Goal: Check status: Check status

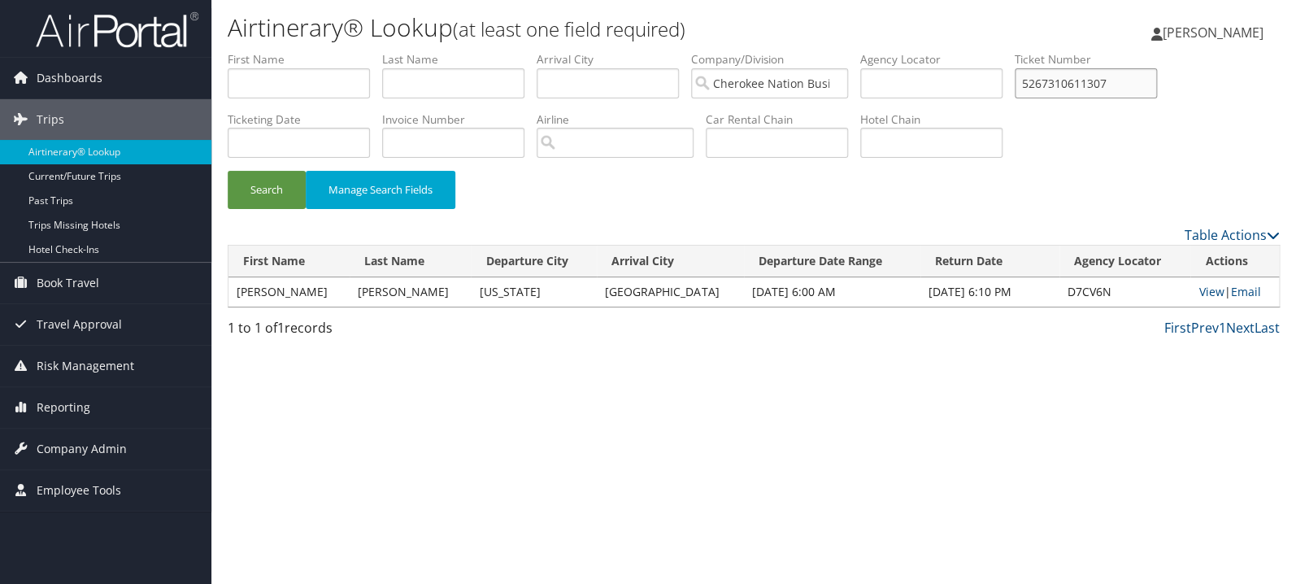
click at [1109, 87] on input "5267310611307" at bounding box center [1085, 83] width 142 height 30
paste input "1616390"
type input "5267311616390"
click at [268, 185] on button "Search" at bounding box center [267, 190] width 78 height 38
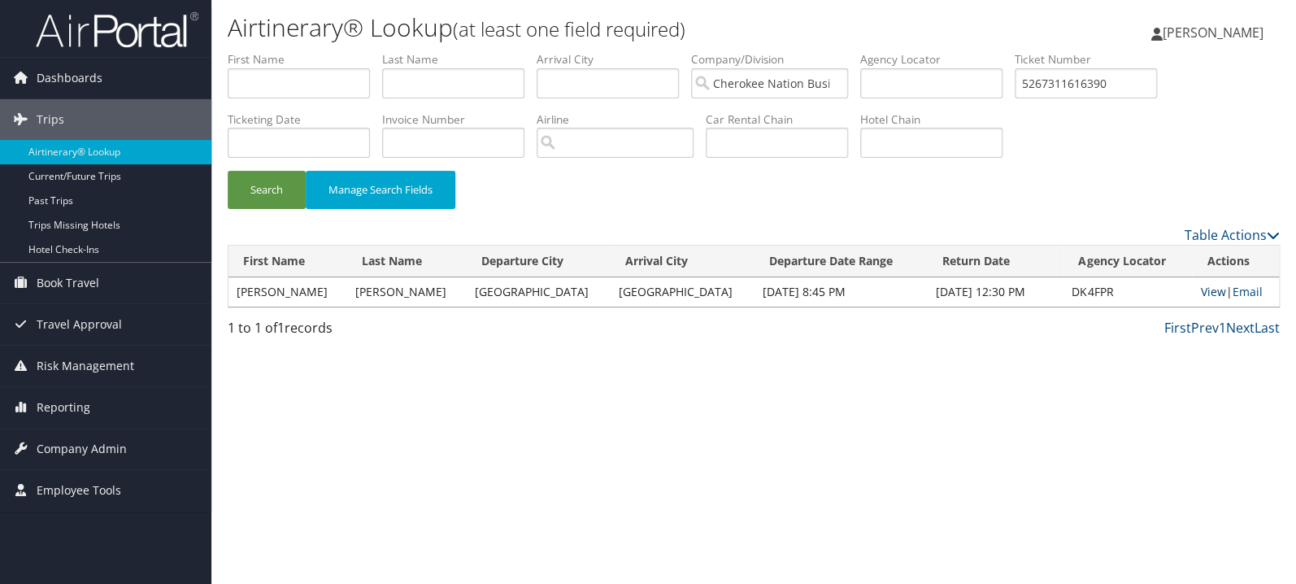
click at [1202, 295] on link "View" at bounding box center [1213, 291] width 25 height 15
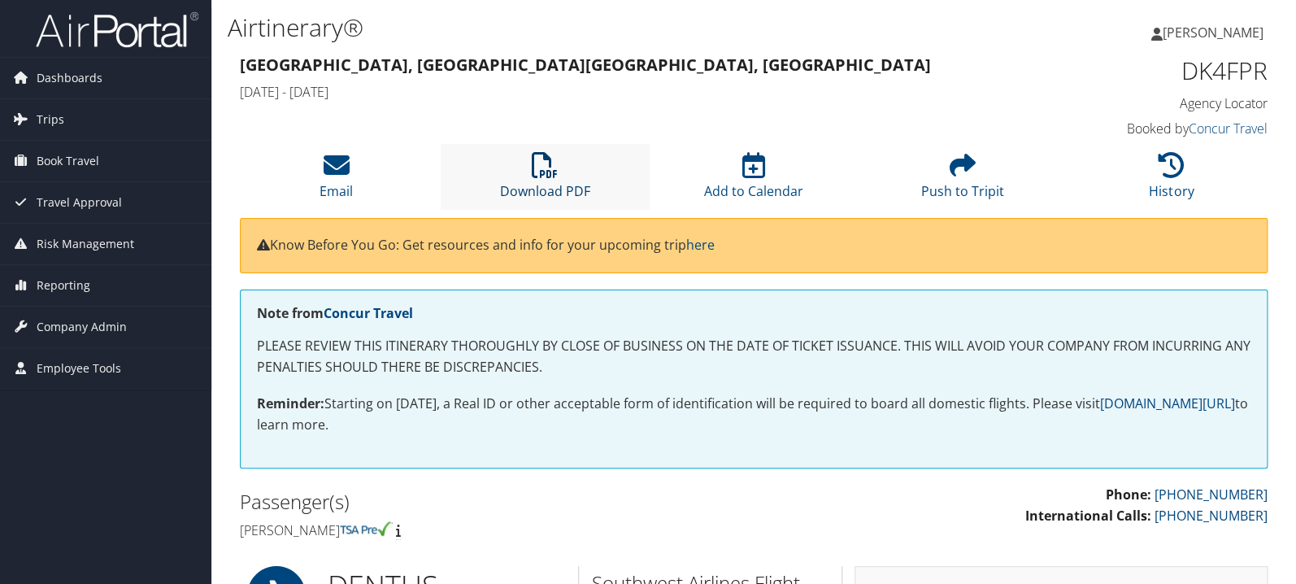
click at [534, 174] on icon at bounding box center [545, 165] width 26 height 26
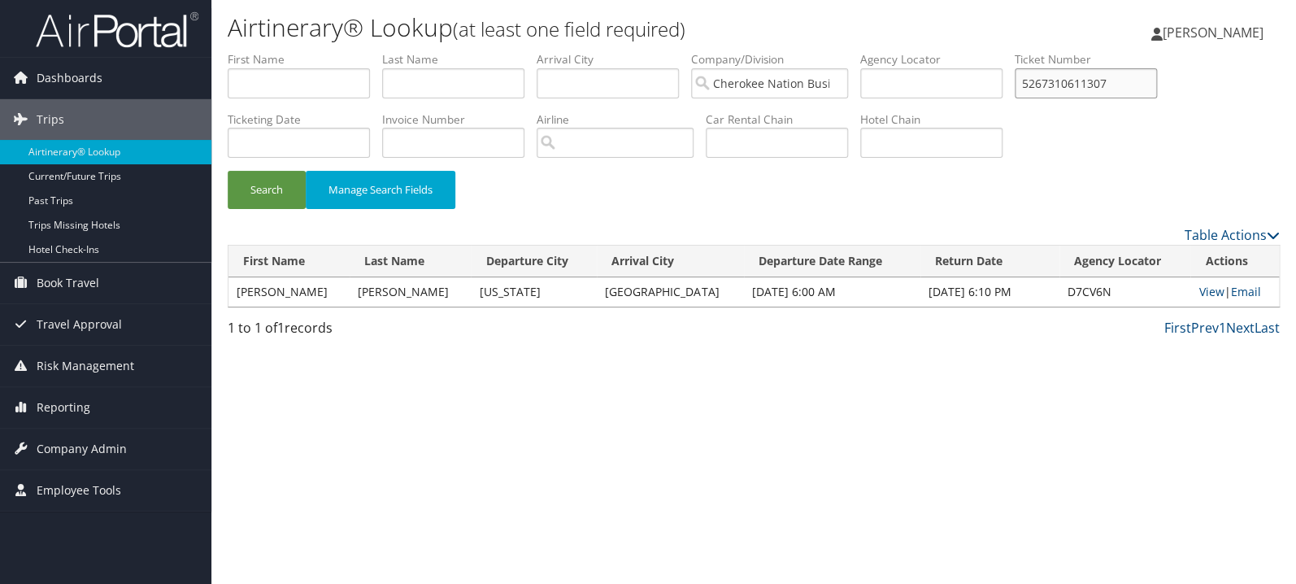
click at [1090, 81] on input "5267310611307" at bounding box center [1085, 83] width 142 height 30
paste input "968293"
click at [267, 194] on button "Search" at bounding box center [267, 190] width 78 height 38
click at [1204, 292] on link "View" at bounding box center [1213, 291] width 25 height 15
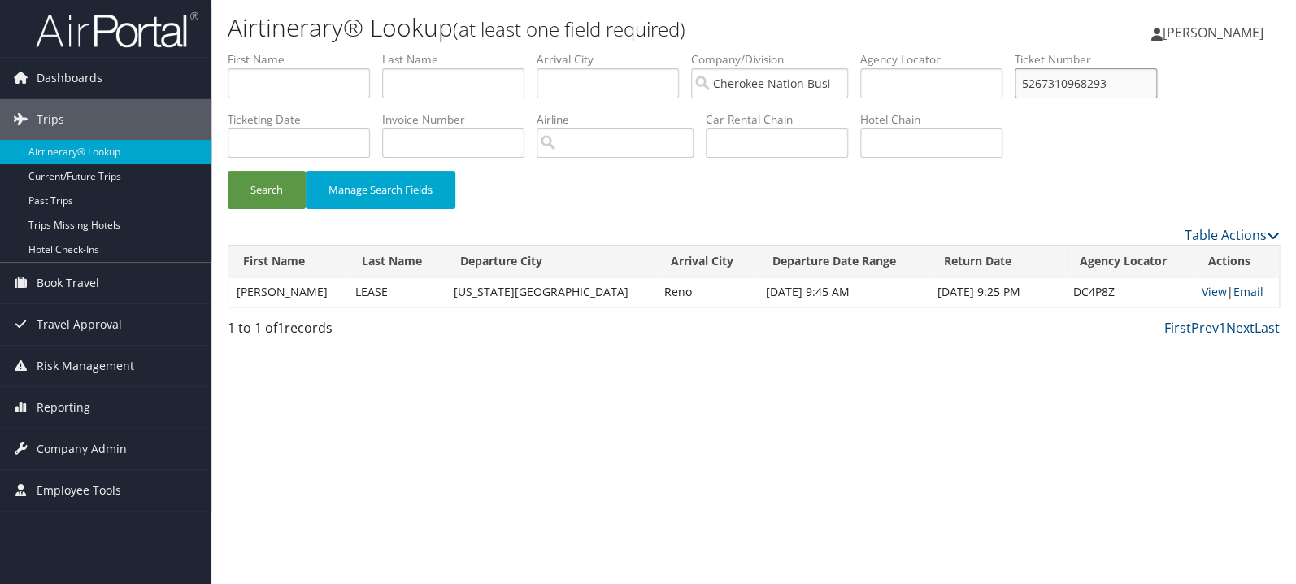
click at [1094, 83] on input "5267310968293" at bounding box center [1085, 83] width 142 height 30
paste input "0012275352435"
type input "0012275352435"
click at [228, 171] on button "Search" at bounding box center [267, 190] width 78 height 38
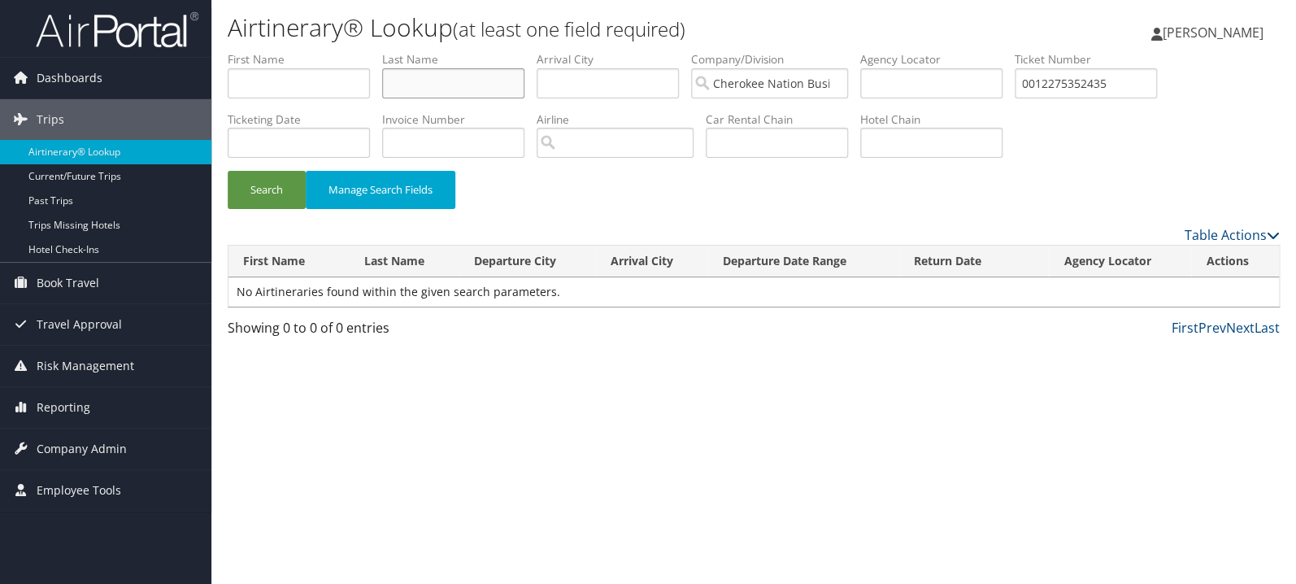
click at [422, 89] on input "text" at bounding box center [453, 83] width 142 height 30
type input "deshurley"
click at [228, 171] on button "Search" at bounding box center [267, 190] width 78 height 38
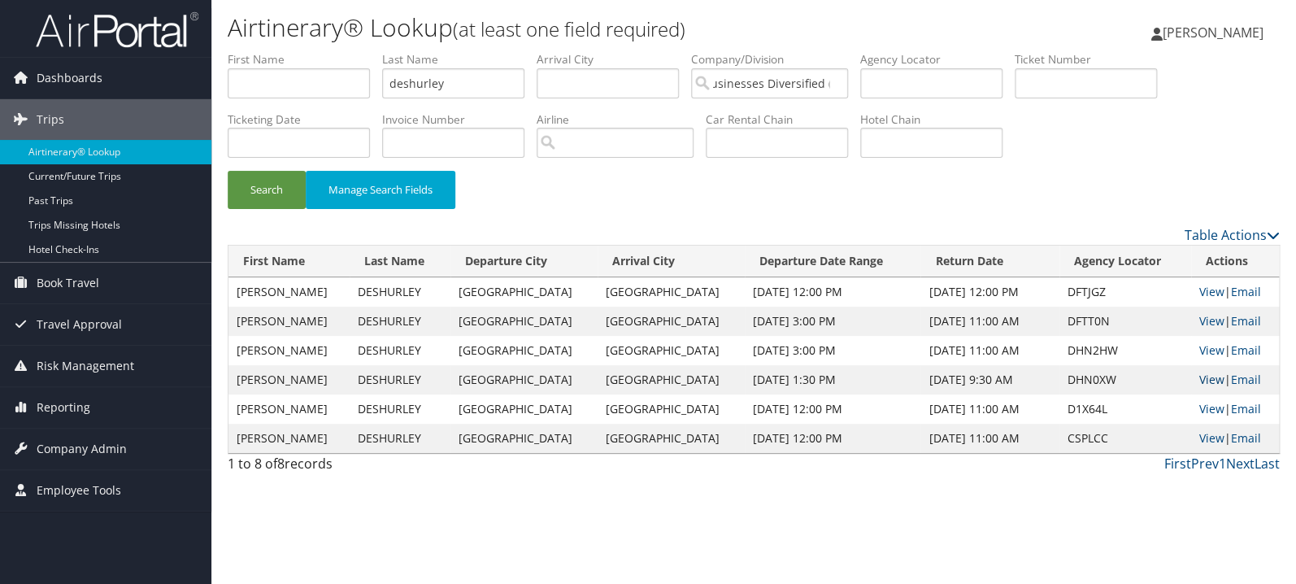
click at [1208, 379] on link "View" at bounding box center [1211, 378] width 25 height 15
click at [1209, 354] on link "View" at bounding box center [1211, 349] width 25 height 15
click at [1205, 319] on link "View" at bounding box center [1211, 320] width 25 height 15
click at [1205, 289] on link "View" at bounding box center [1211, 291] width 25 height 15
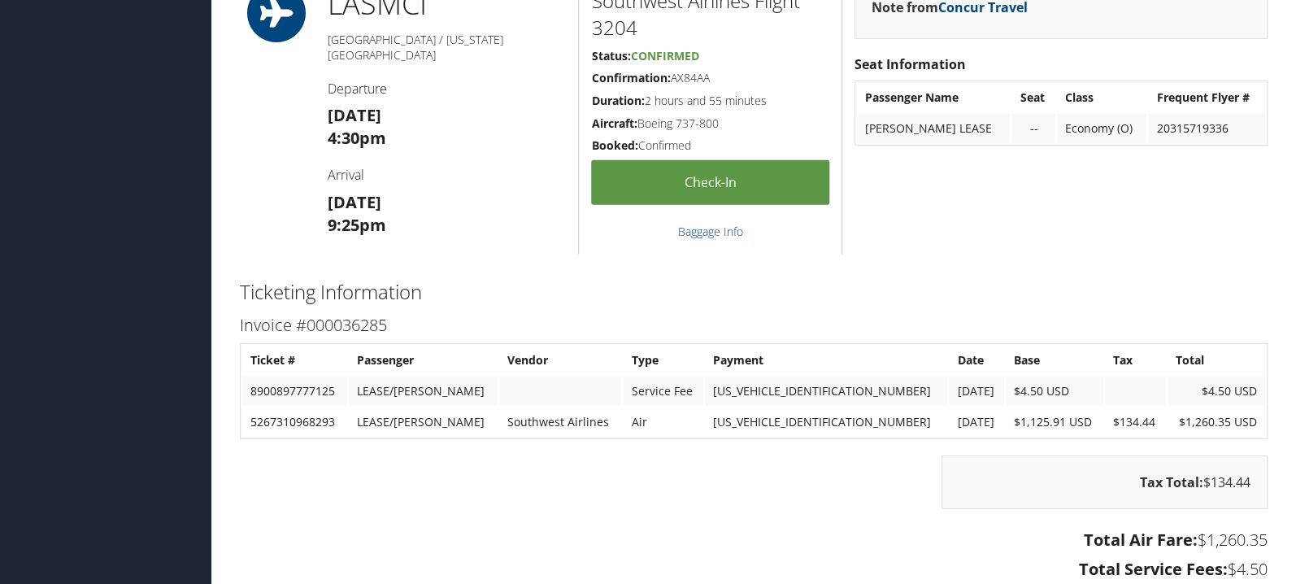
scroll to position [2240, 0]
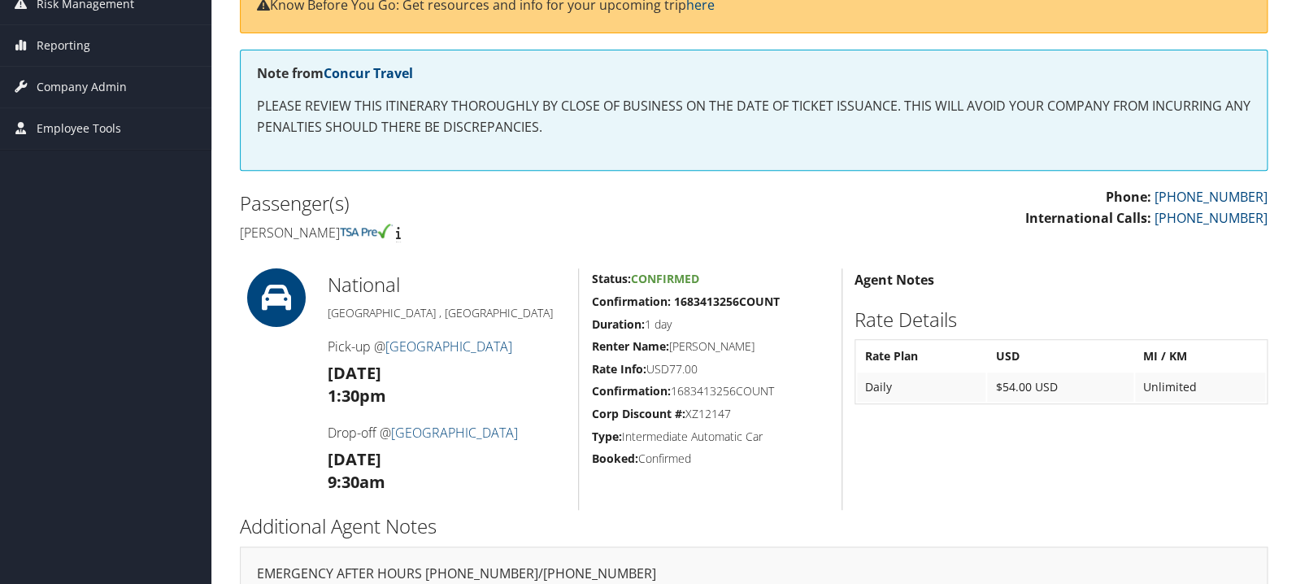
scroll to position [215, 0]
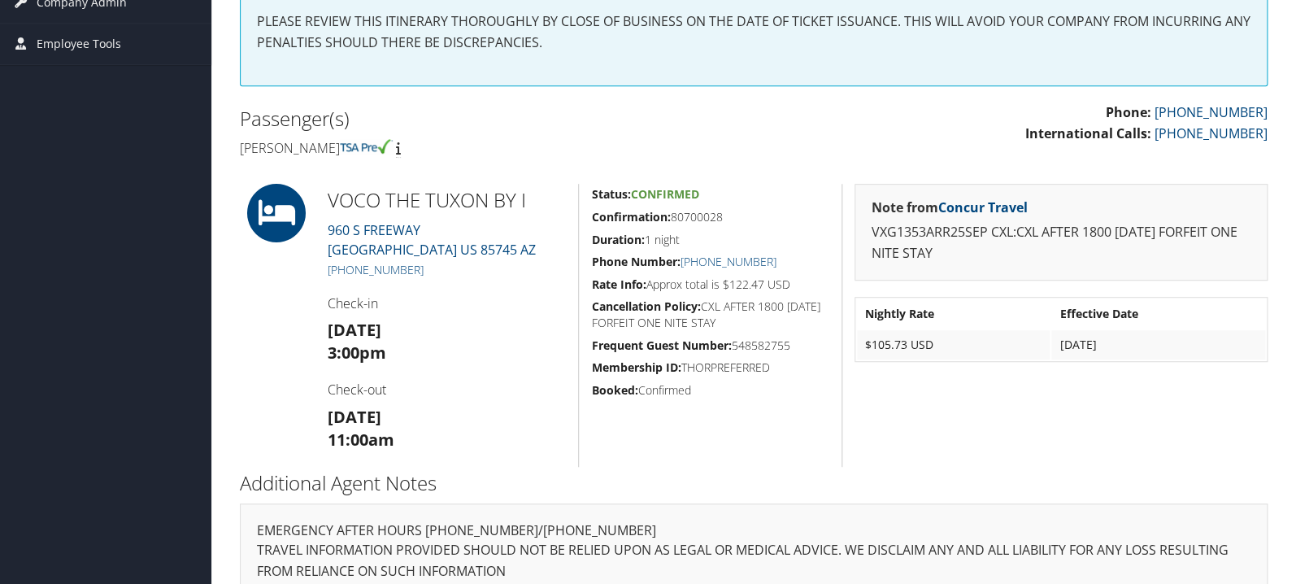
scroll to position [345, 0]
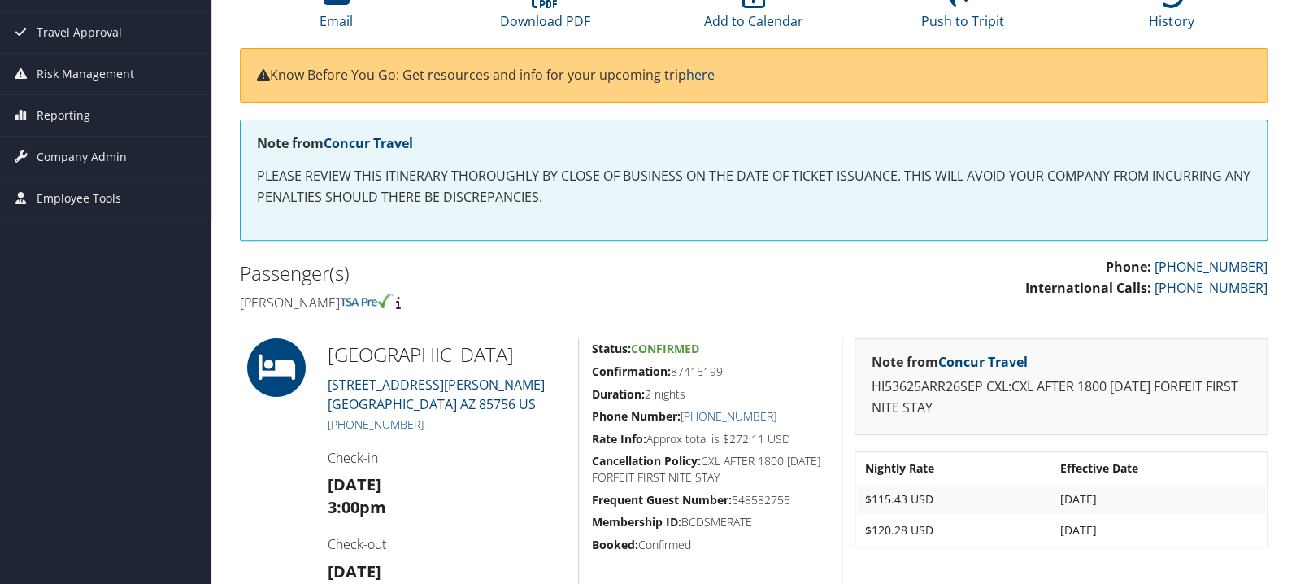
scroll to position [169, 0]
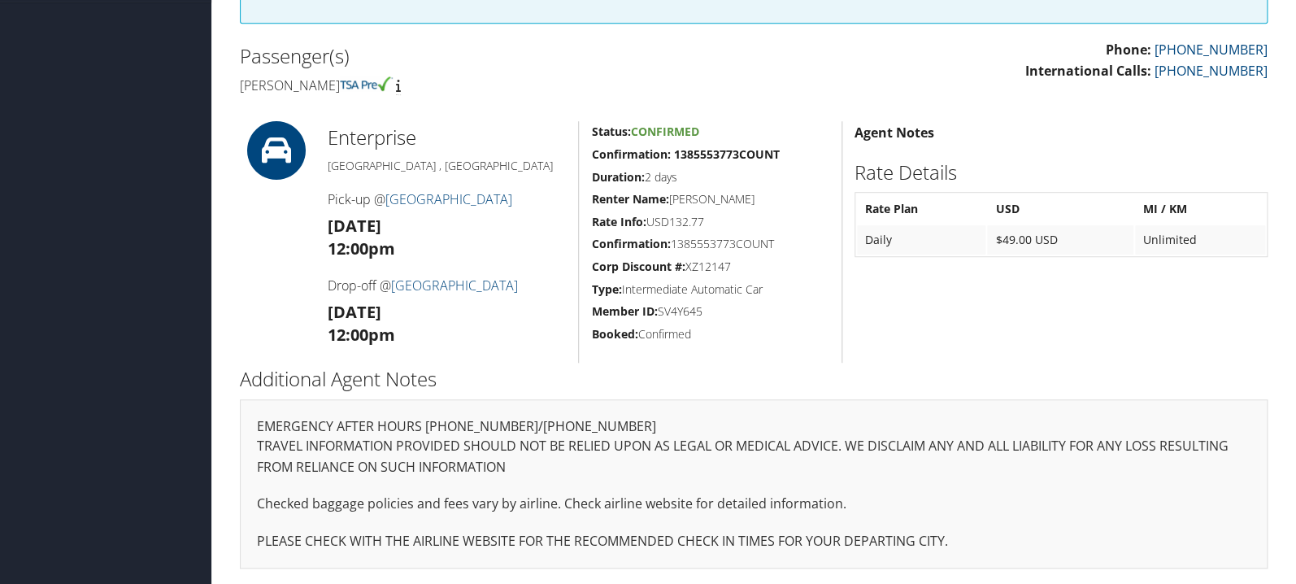
scroll to position [301, 0]
